Goal: Transaction & Acquisition: Purchase product/service

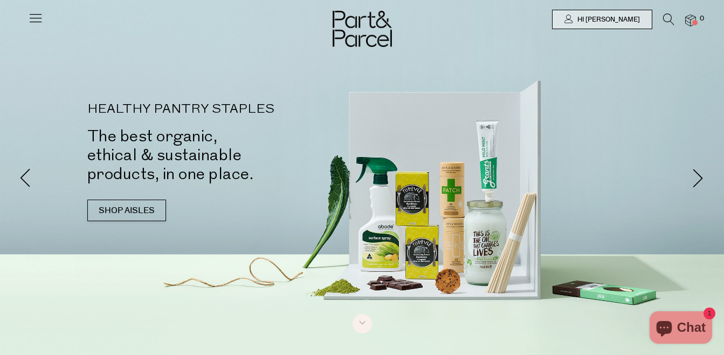
click at [36, 18] on icon at bounding box center [35, 17] width 15 height 15
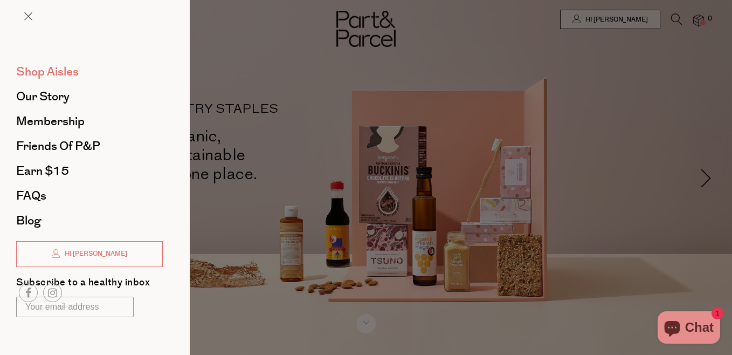
click at [36, 76] on span "Shop Aisles" at bounding box center [47, 71] width 62 height 17
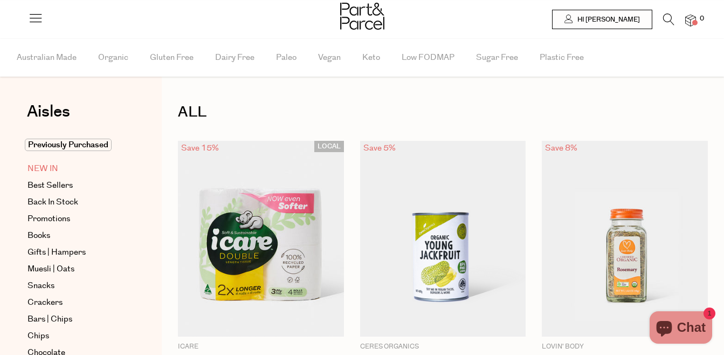
click at [36, 168] on span "NEW IN" at bounding box center [42, 168] width 31 height 13
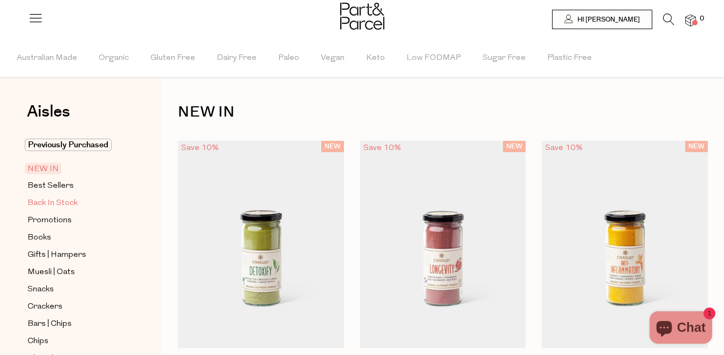
click at [34, 205] on span "Back In Stock" at bounding box center [52, 203] width 50 height 13
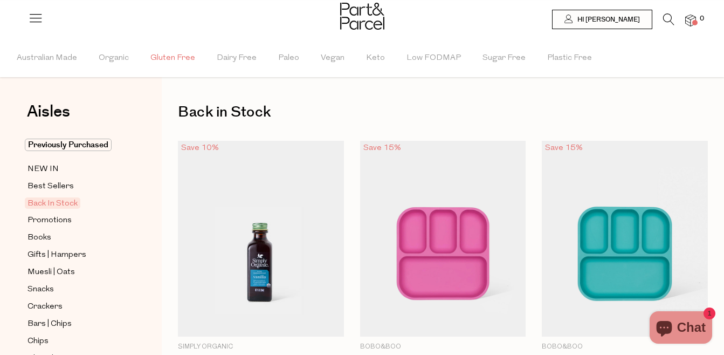
click at [185, 54] on span "Gluten Free" at bounding box center [172, 58] width 45 height 38
